Goal: Information Seeking & Learning: Learn about a topic

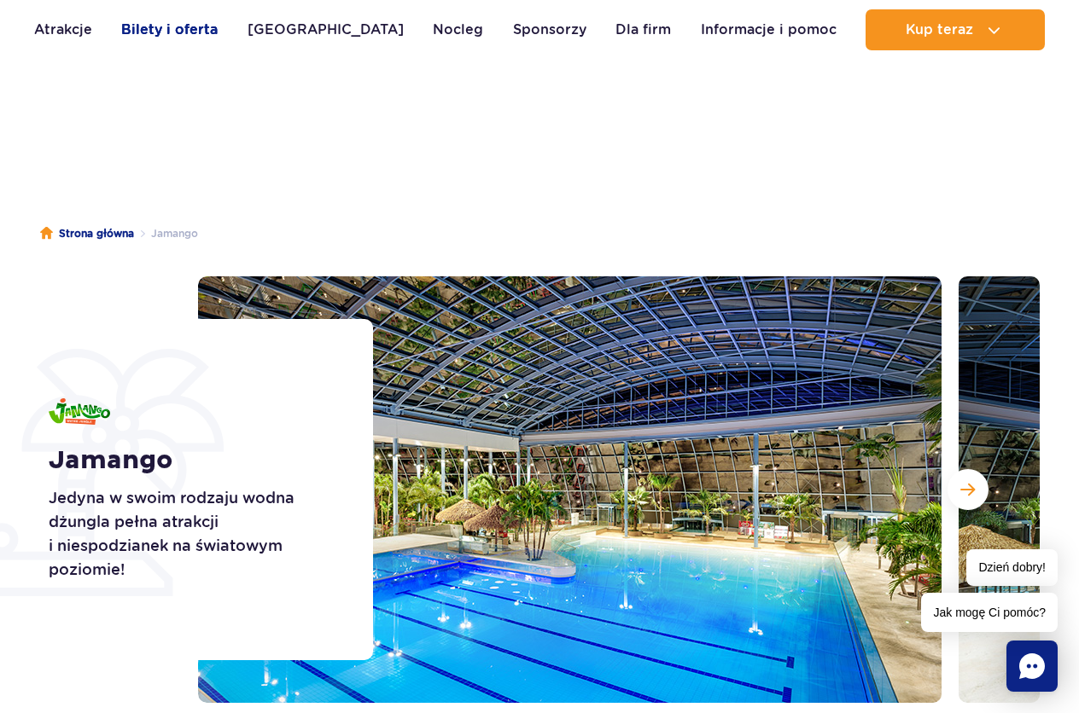
scroll to position [1482, 0]
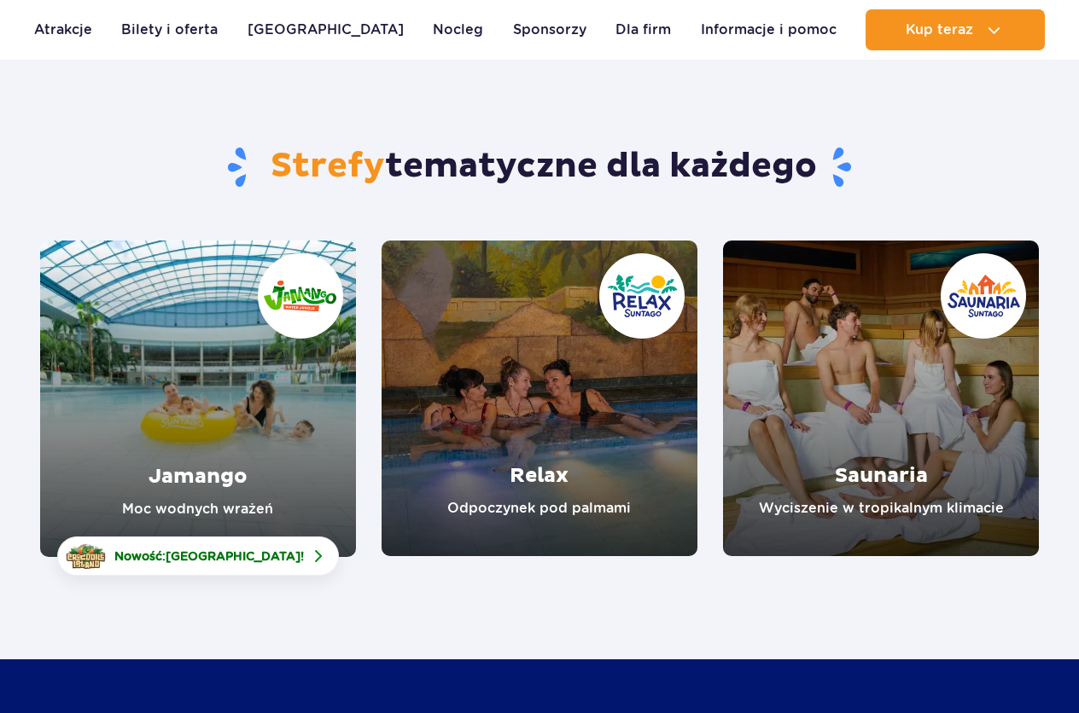
scroll to position [87, 0]
click at [277, 385] on link "Jamango" at bounding box center [198, 399] width 316 height 317
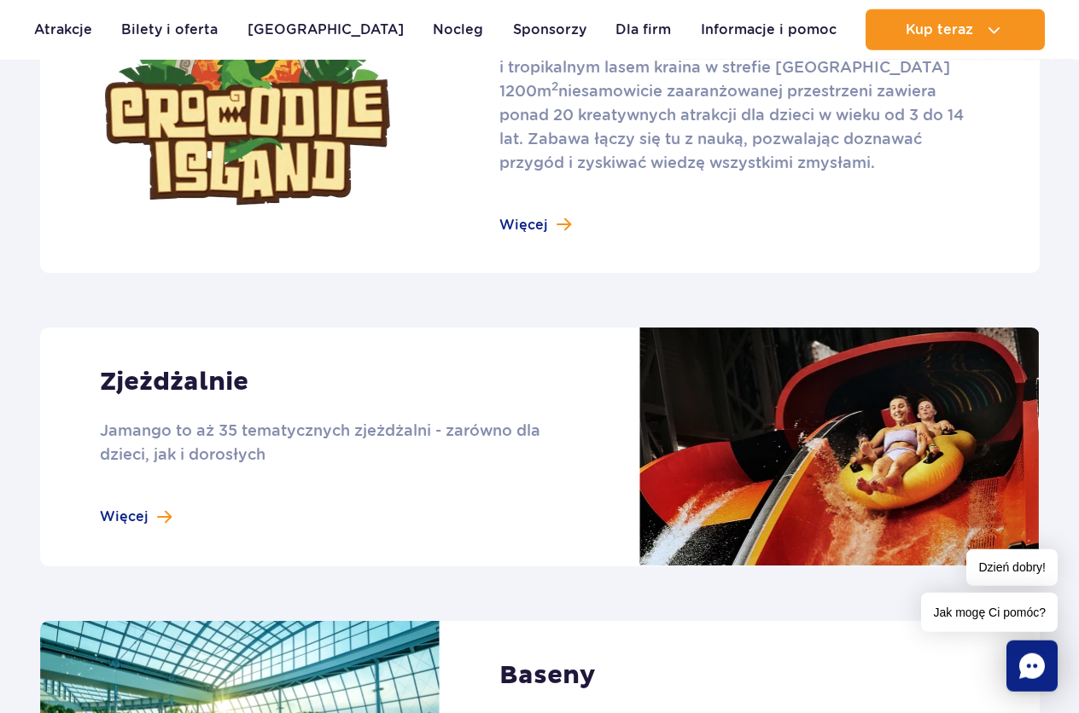
scroll to position [1306, 0]
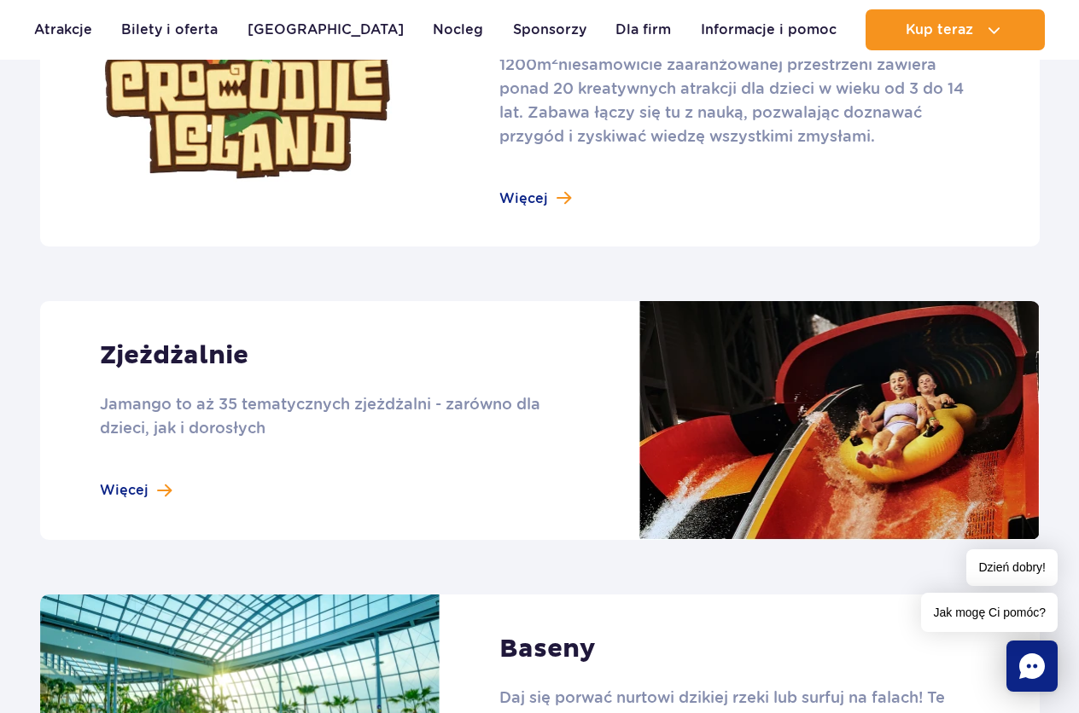
click at [384, 403] on link at bounding box center [539, 420] width 999 height 239
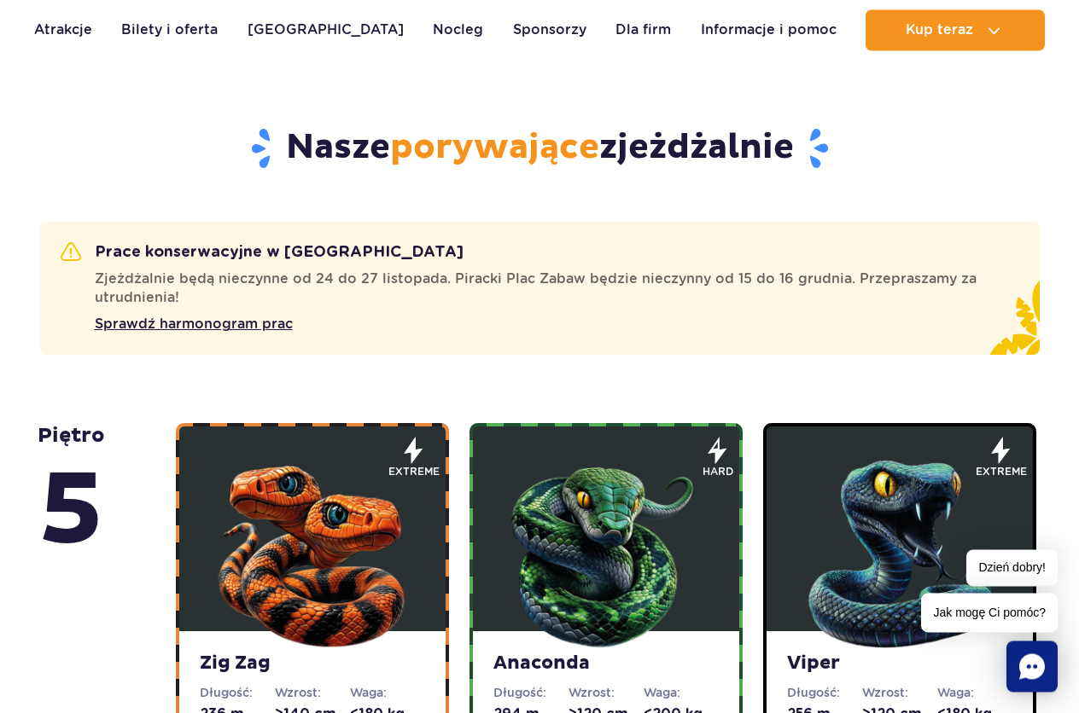
scroll to position [1045, 0]
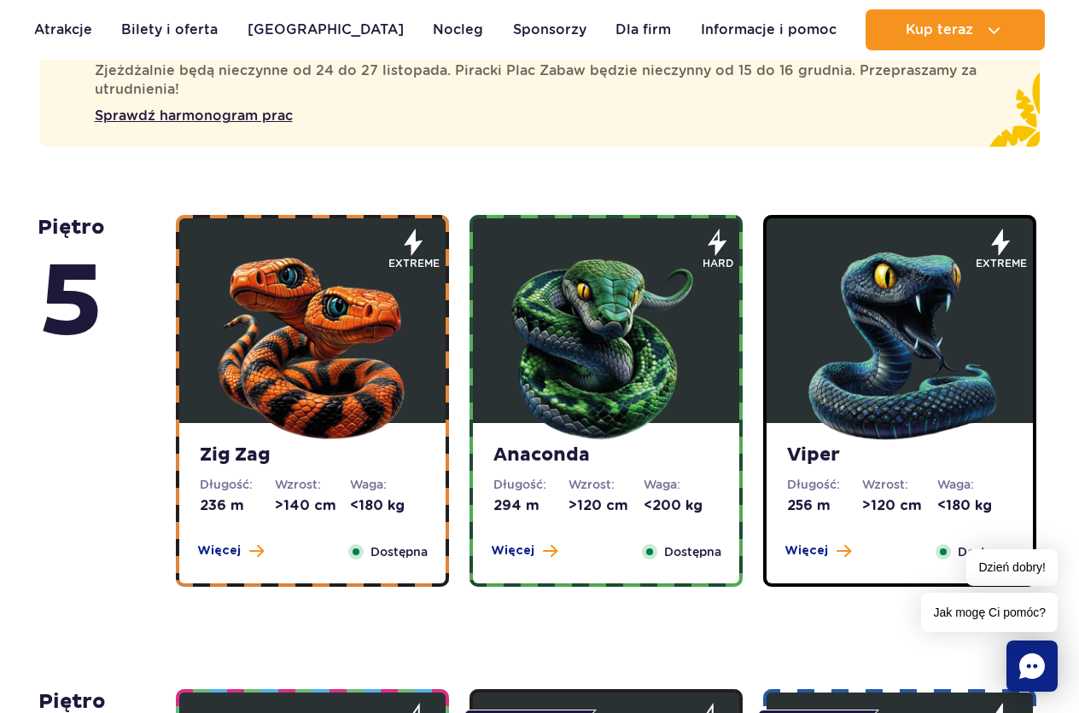
click at [323, 397] on img at bounding box center [312, 342] width 205 height 205
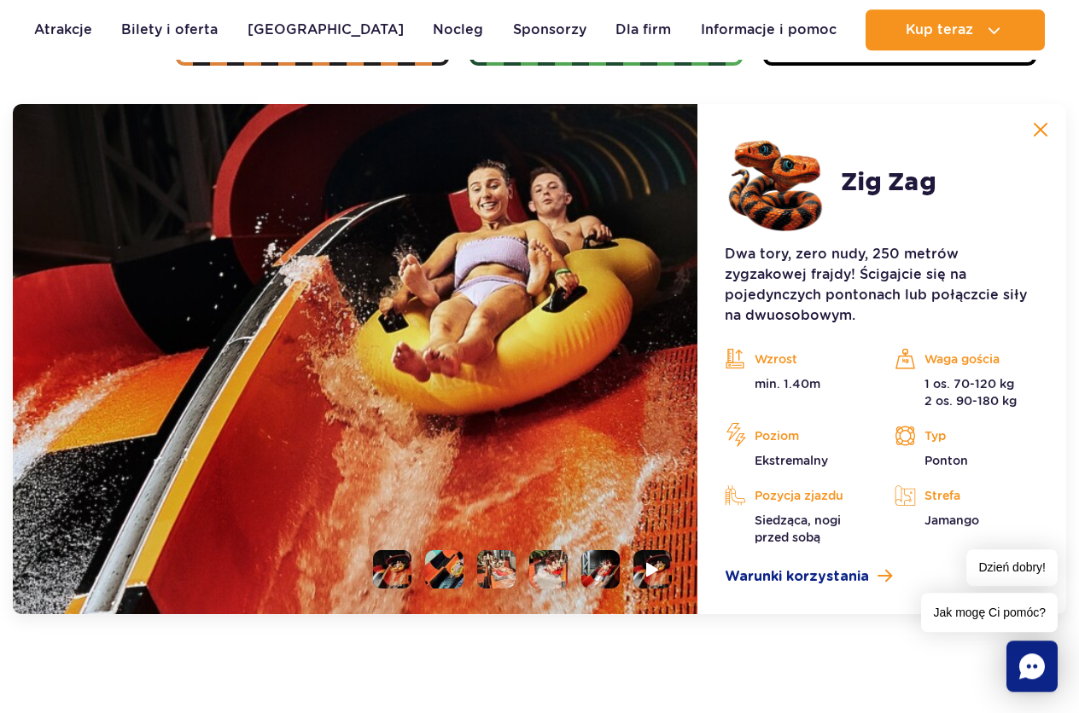
scroll to position [1568, 0]
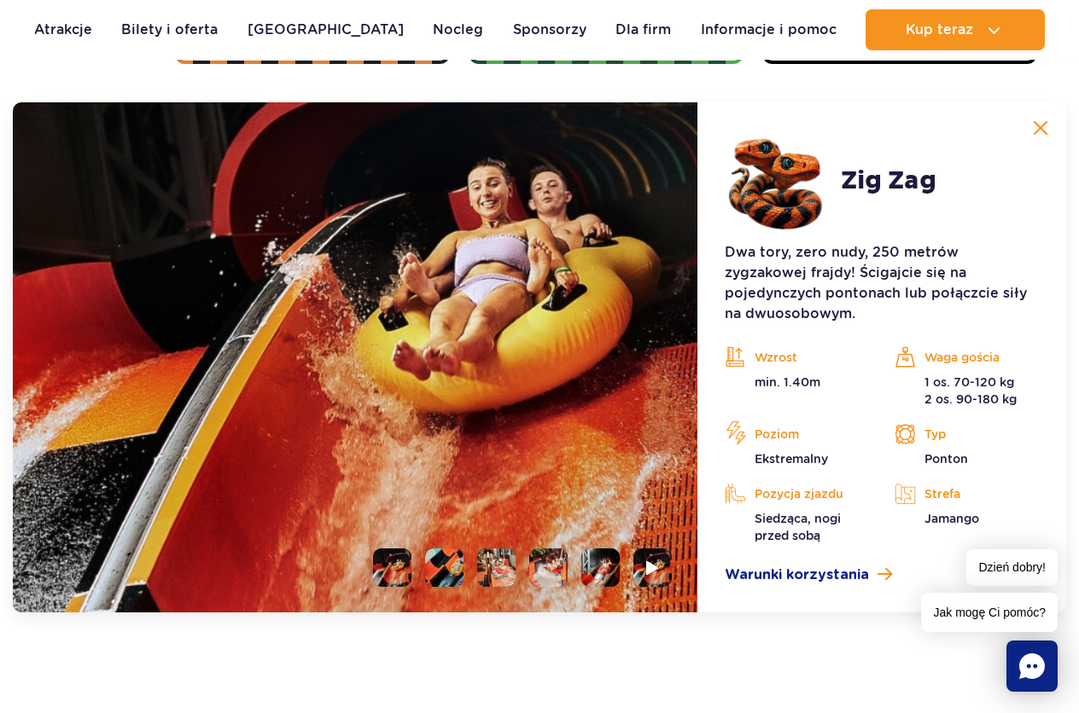
click at [441, 566] on li at bounding box center [444, 568] width 38 height 38
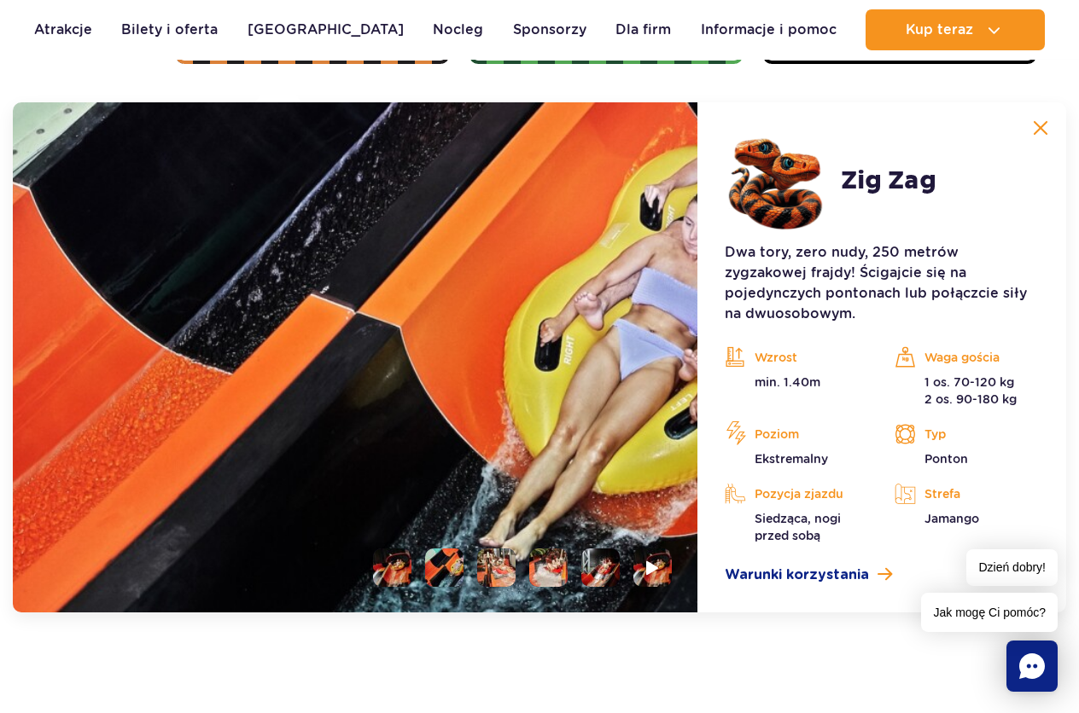
click at [491, 573] on li at bounding box center [496, 568] width 38 height 38
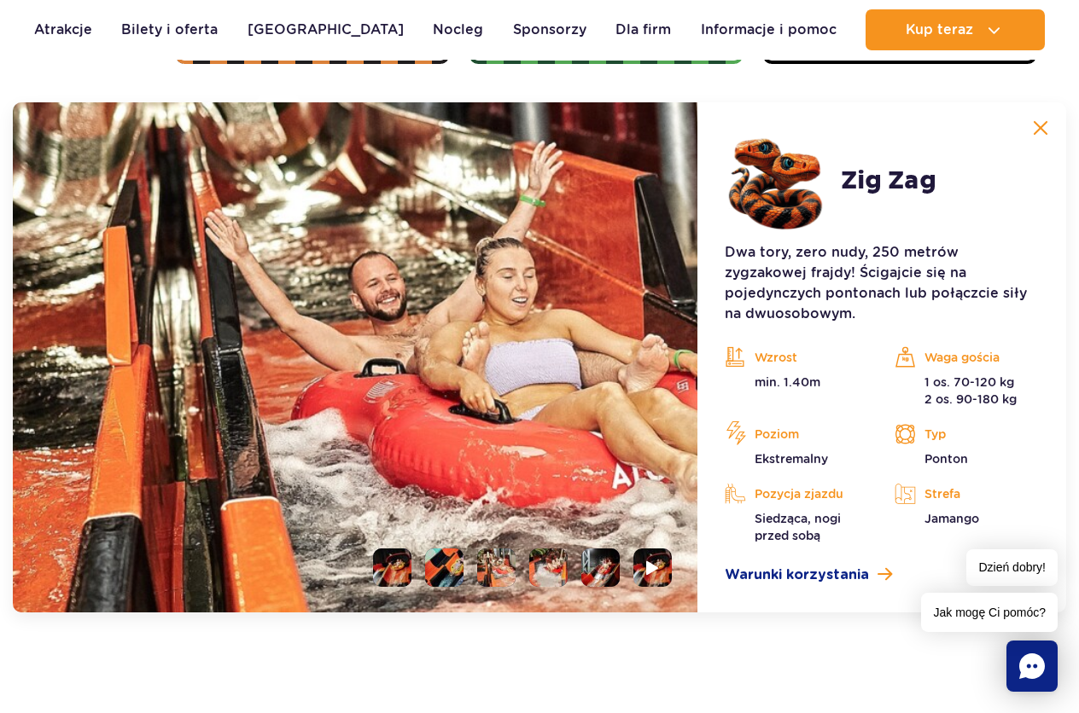
click at [493, 568] on img at bounding box center [496, 568] width 38 height 38
click at [540, 573] on li at bounding box center [548, 568] width 38 height 38
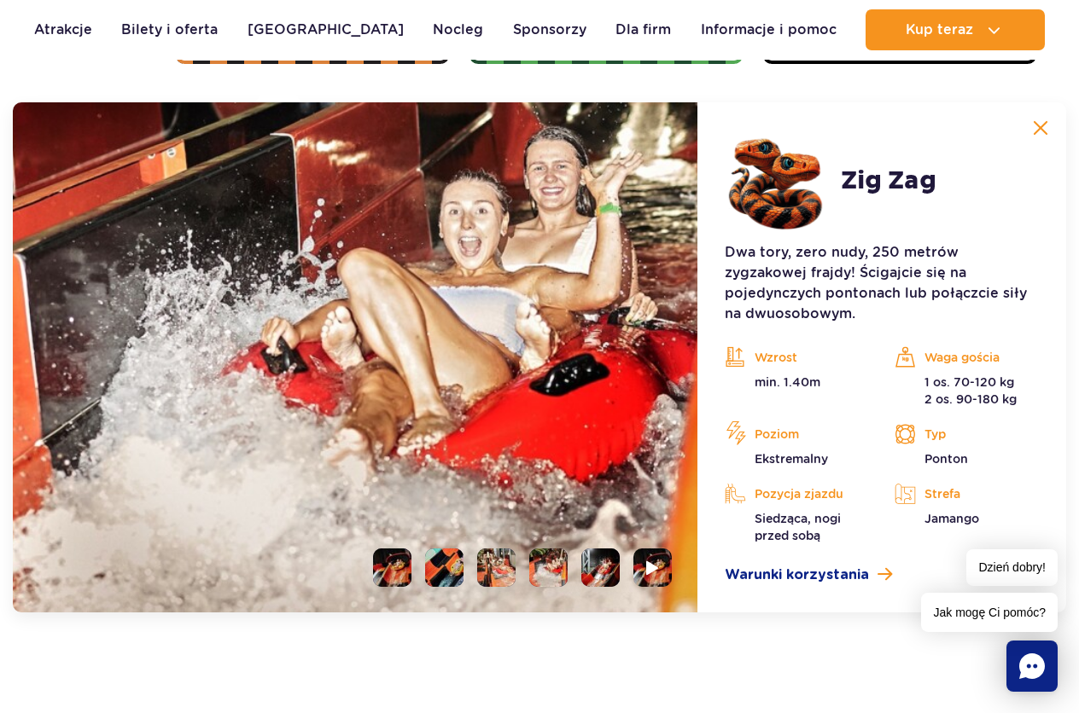
click at [626, 575] on ul at bounding box center [515, 568] width 312 height 38
click at [603, 570] on li at bounding box center [600, 568] width 38 height 38
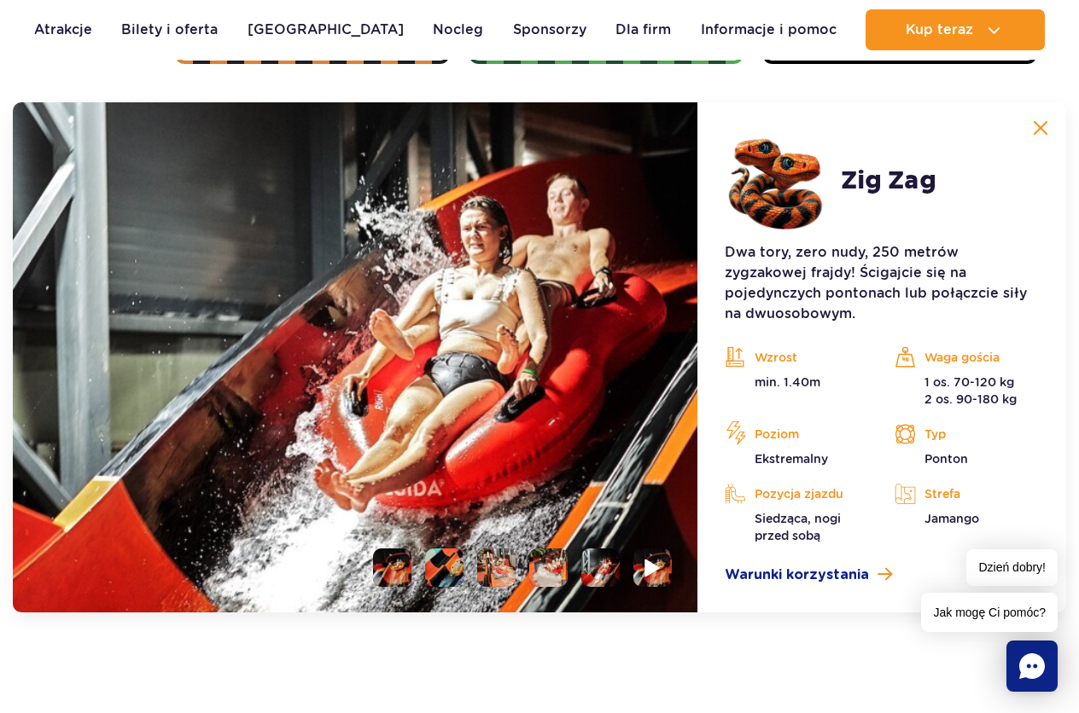
click at [661, 577] on li at bounding box center [652, 568] width 38 height 38
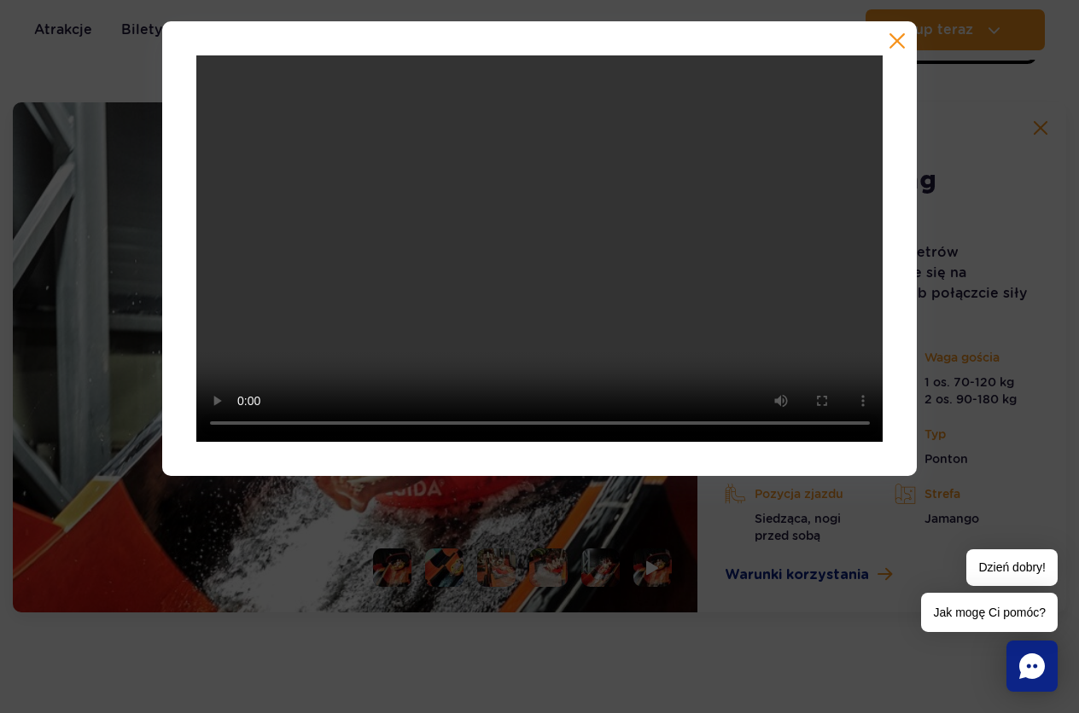
click at [900, 36] on button "button" at bounding box center [896, 40] width 17 height 17
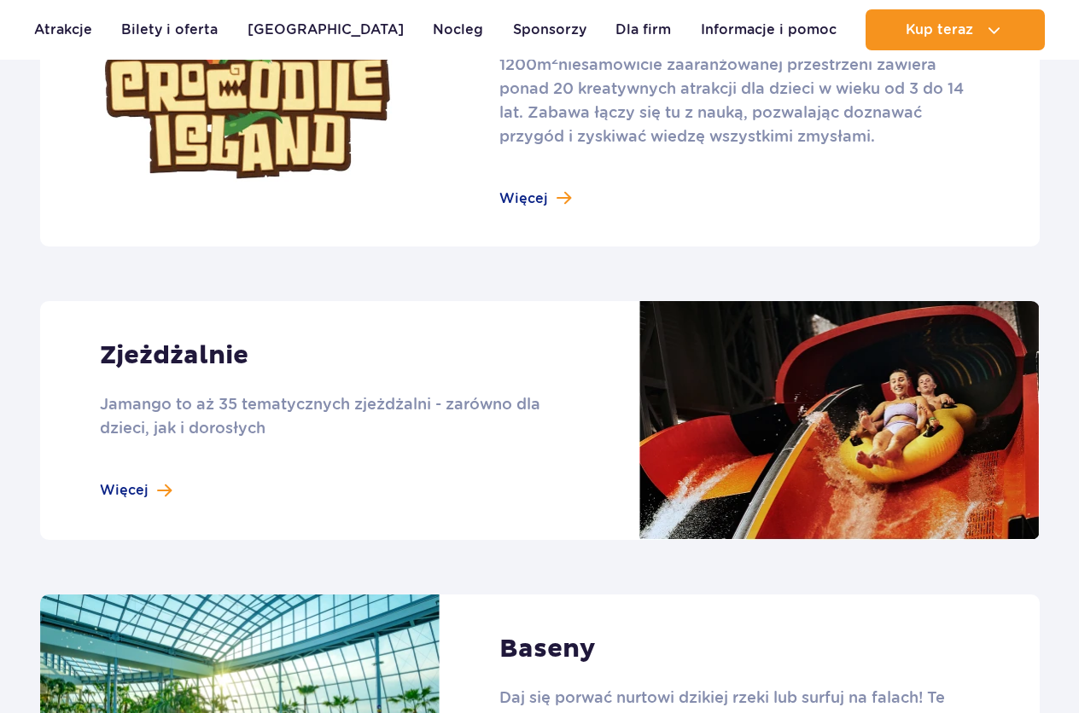
scroll to position [1306, 0]
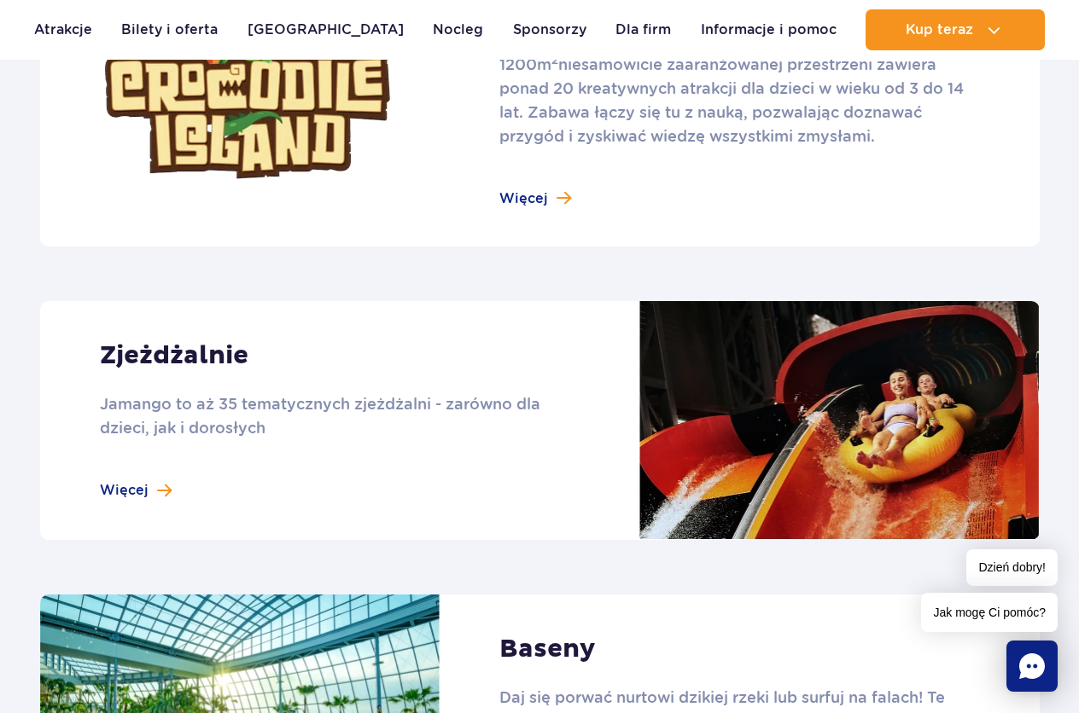
click at [137, 489] on link at bounding box center [539, 420] width 999 height 239
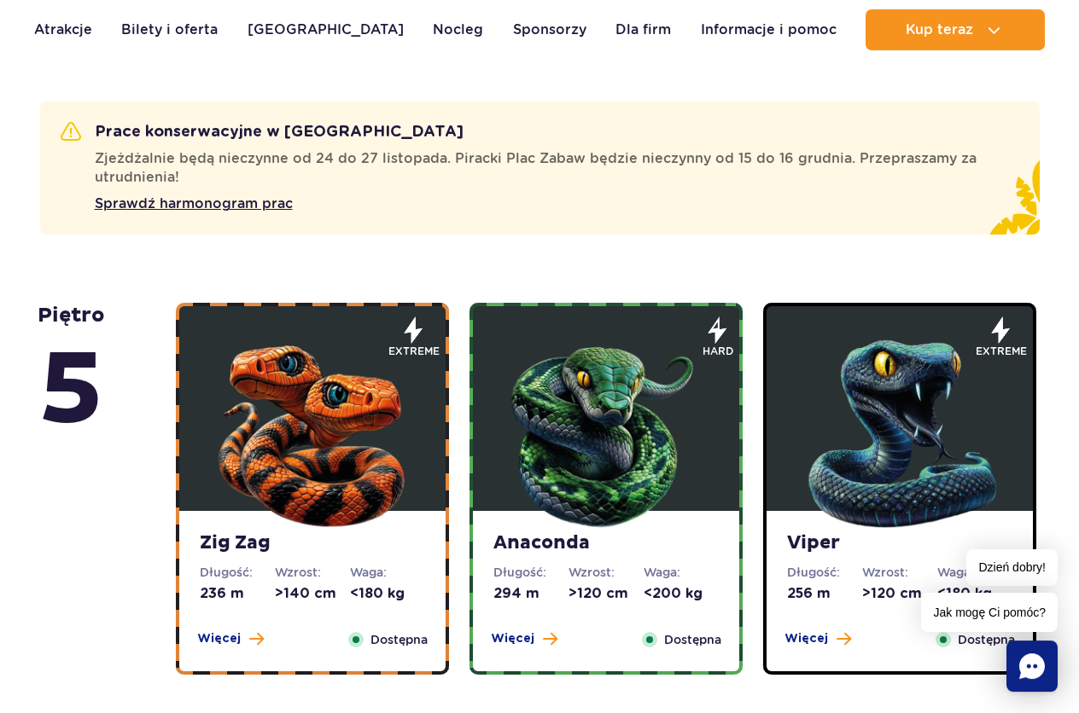
scroll to position [958, 0]
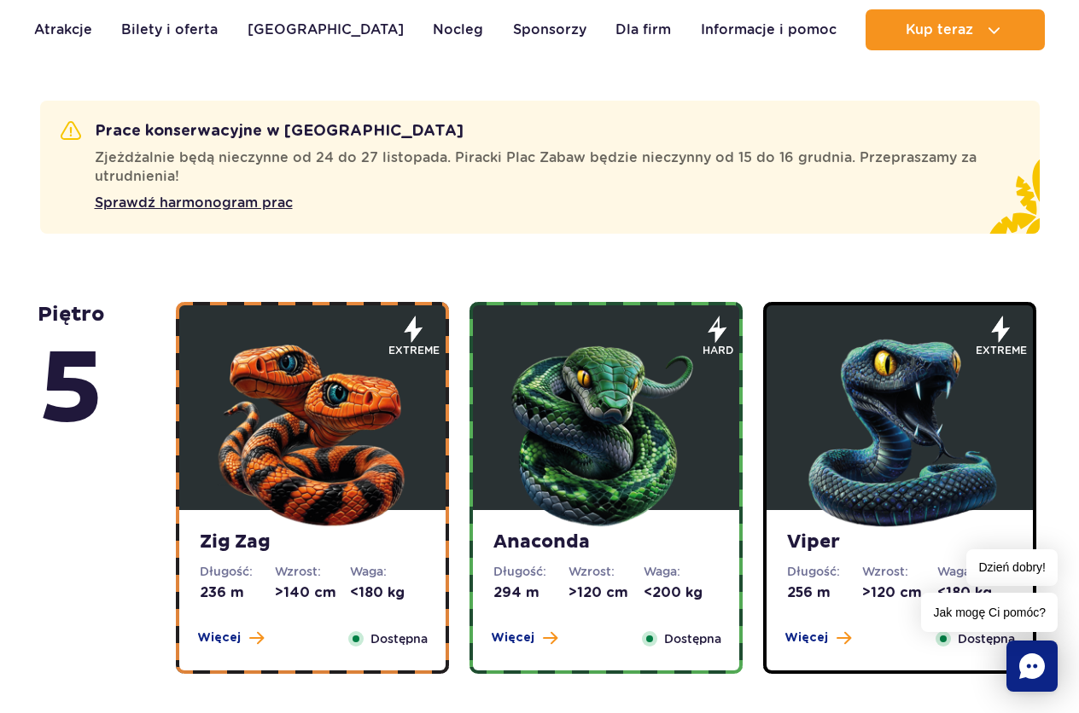
click at [597, 498] on img at bounding box center [606, 429] width 205 height 205
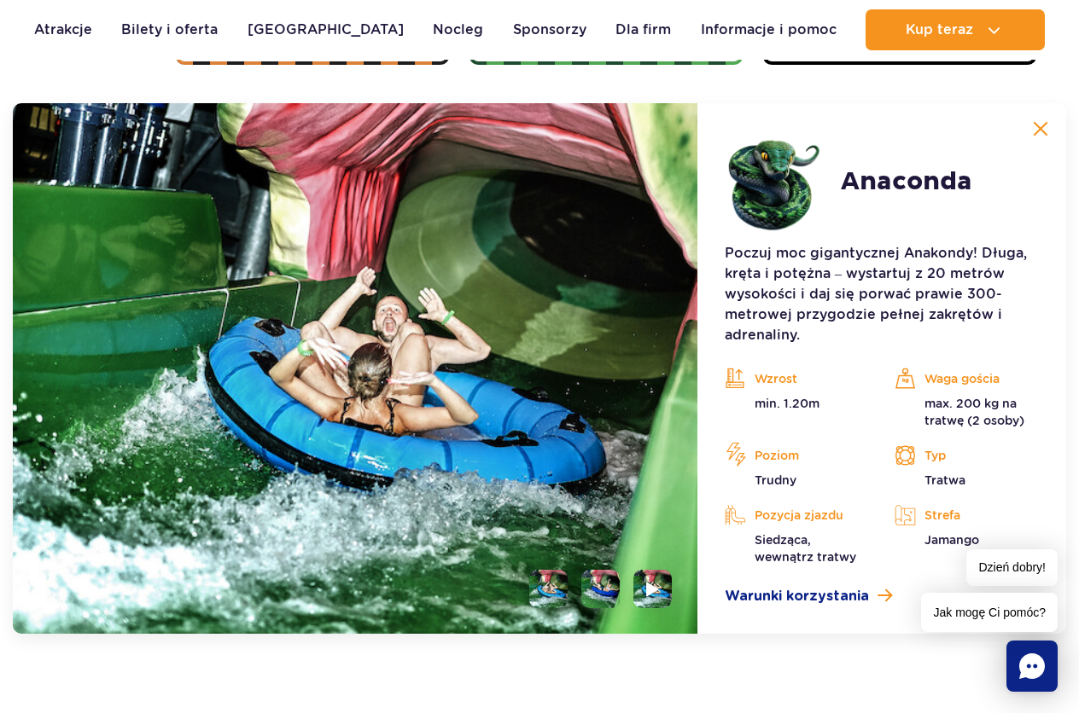
scroll to position [1568, 0]
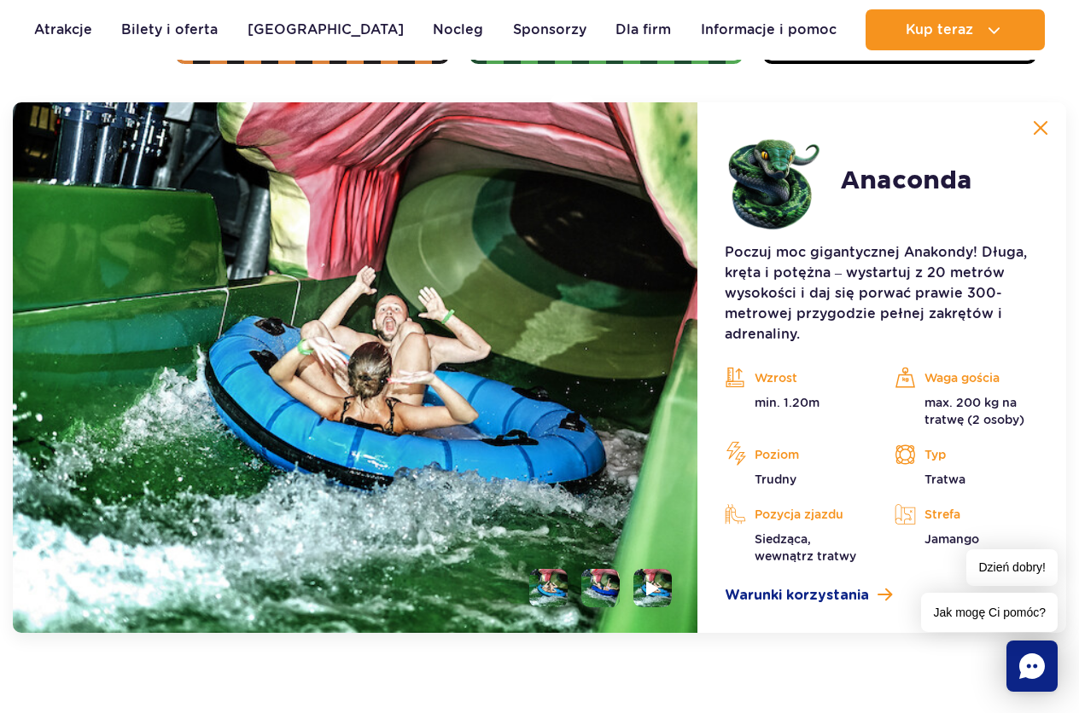
click at [544, 593] on li at bounding box center [548, 588] width 38 height 38
click at [605, 594] on li at bounding box center [600, 588] width 38 height 38
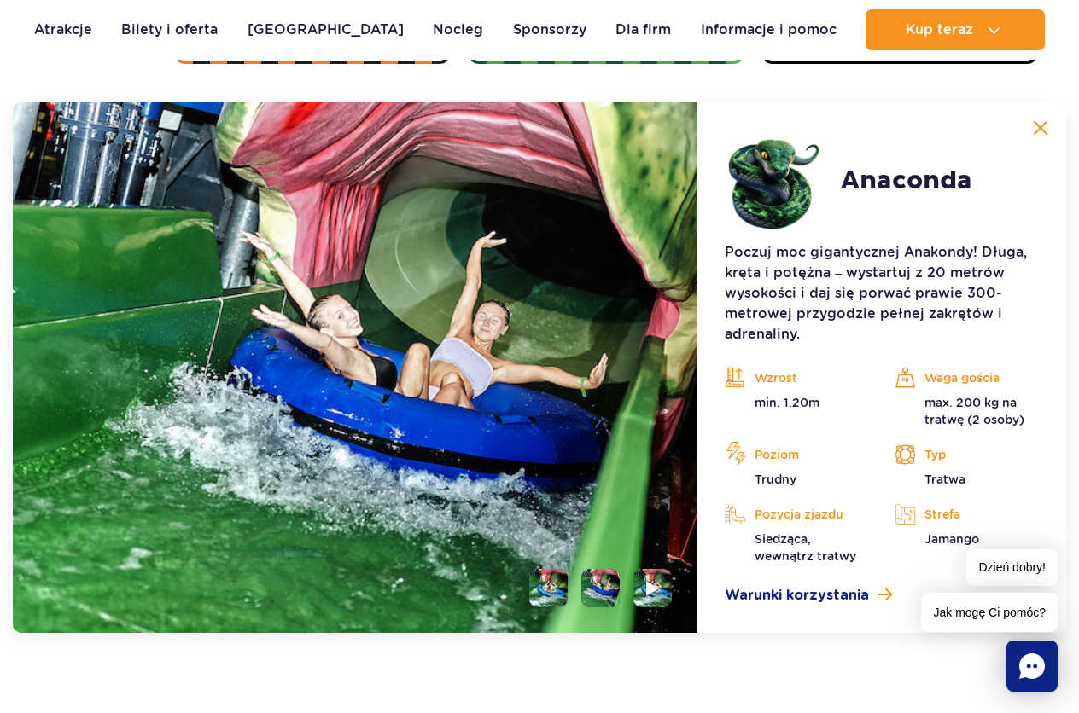
click at [633, 588] on ul at bounding box center [593, 588] width 156 height 38
click at [650, 588] on img at bounding box center [652, 589] width 16 height 20
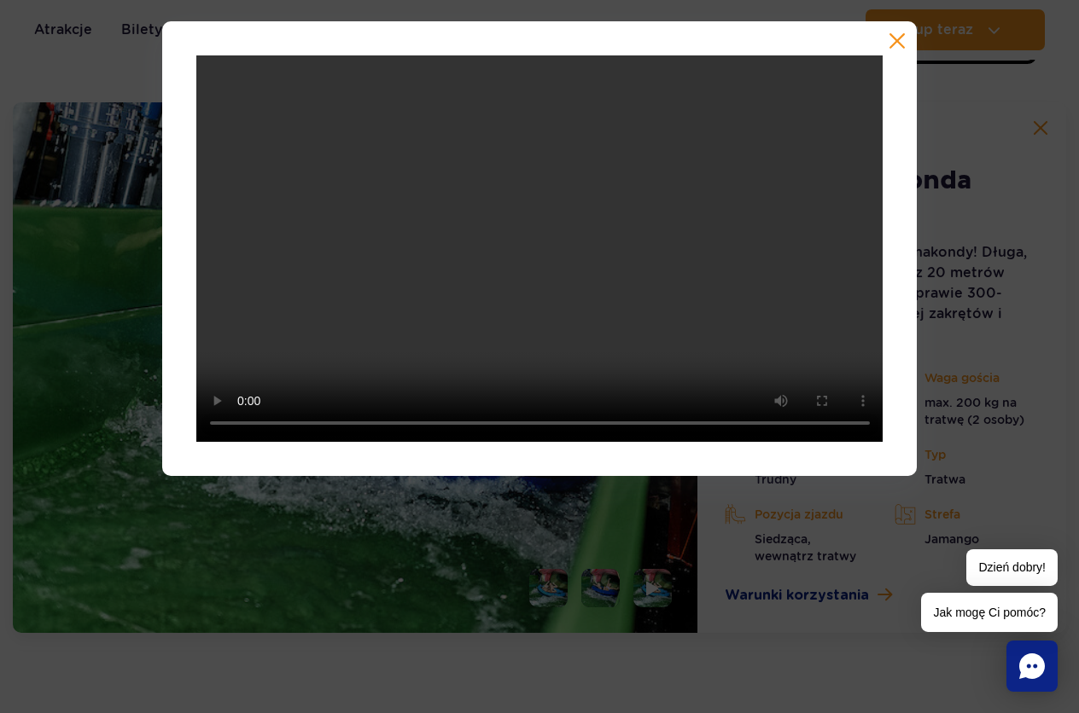
click at [898, 43] on button "button" at bounding box center [896, 40] width 17 height 17
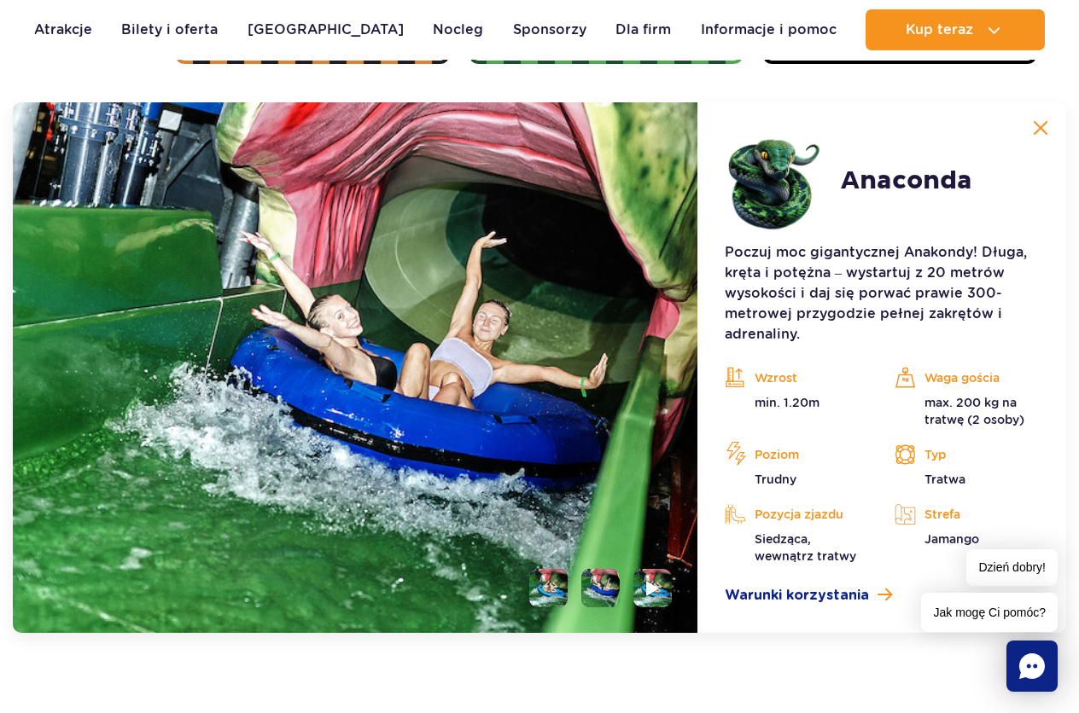
click at [1047, 127] on img at bounding box center [1040, 127] width 15 height 15
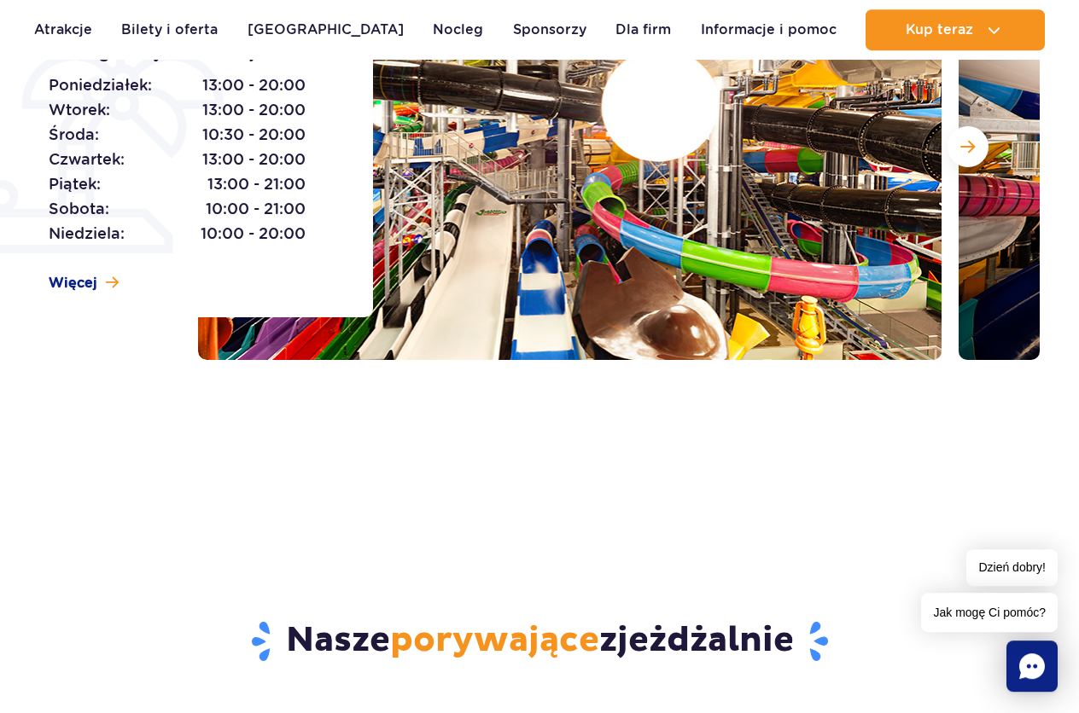
scroll to position [262, 0]
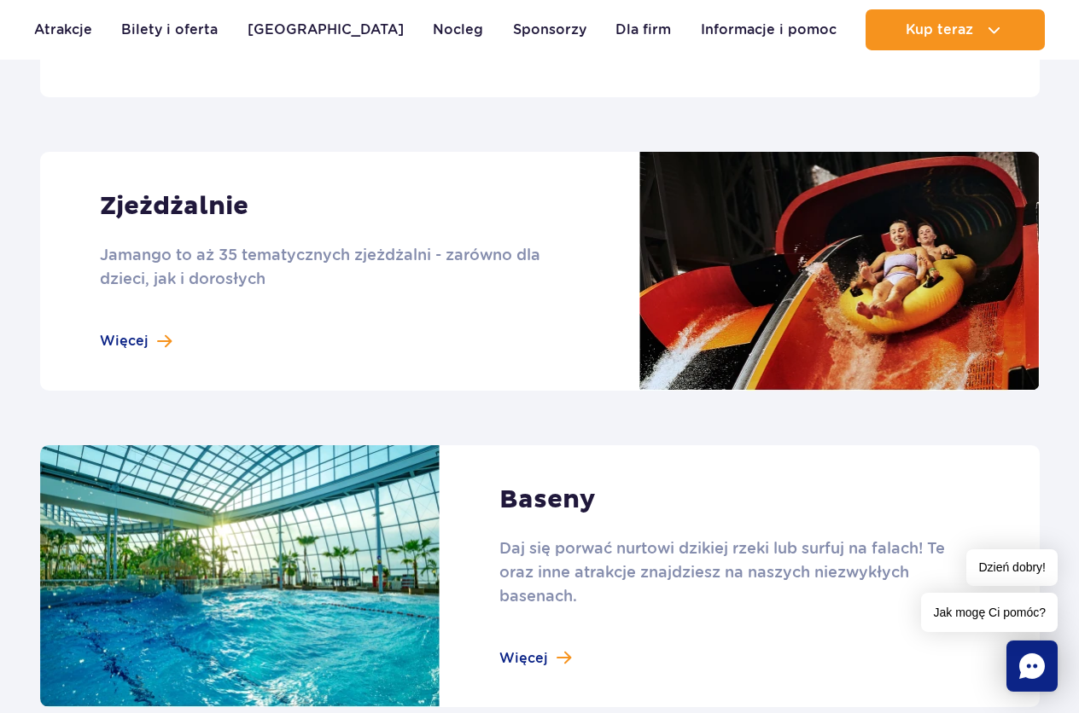
scroll to position [1480, 0]
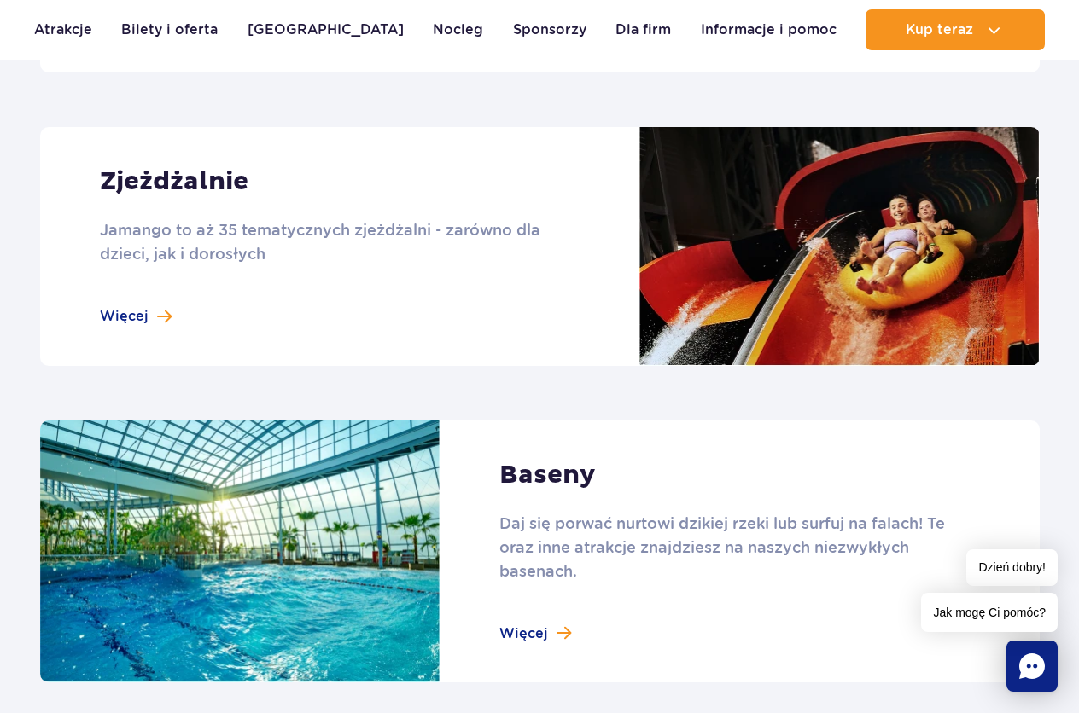
click at [550, 621] on link at bounding box center [539, 552] width 999 height 263
